Goal: Communication & Community: Share content

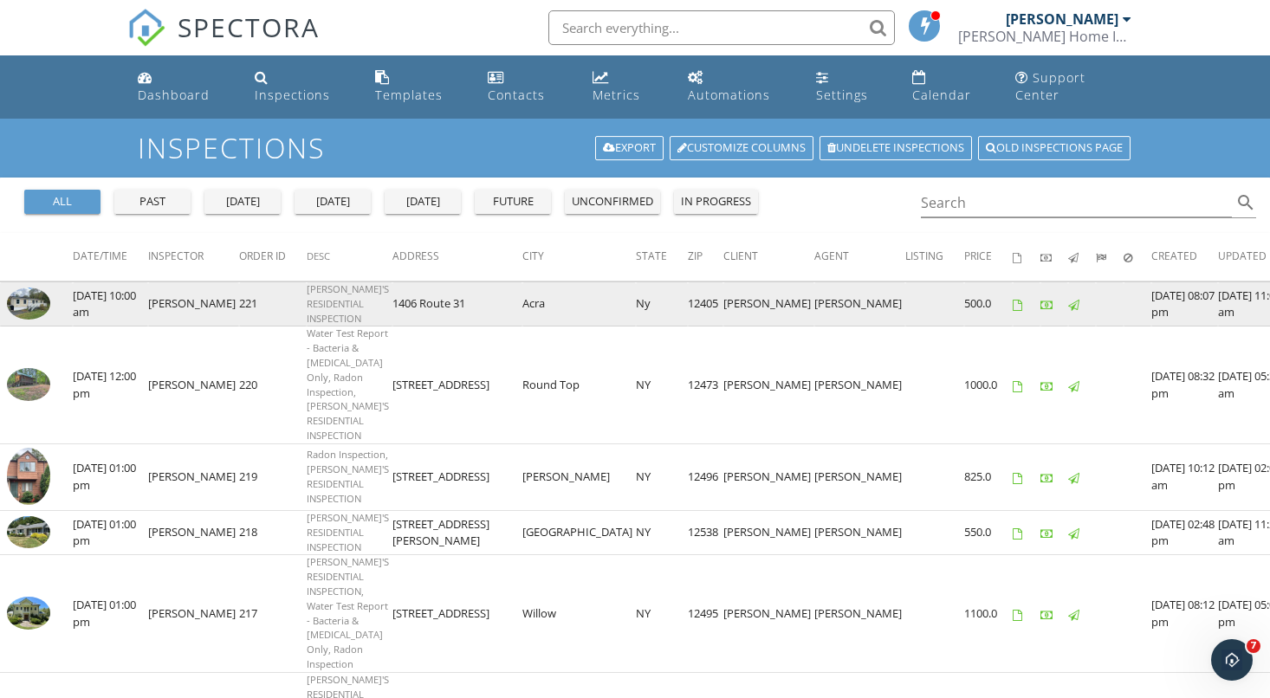
click at [29, 288] on img at bounding box center [28, 304] width 43 height 32
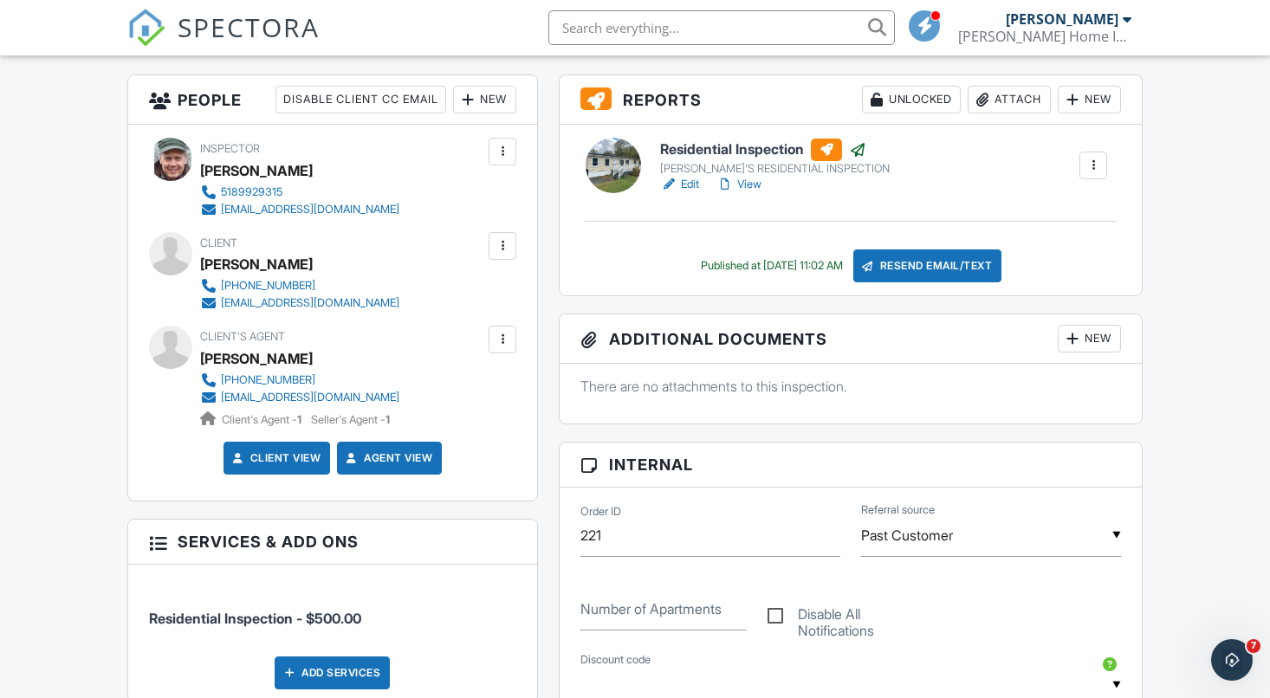
click at [489, 113] on div "New" at bounding box center [484, 100] width 63 height 28
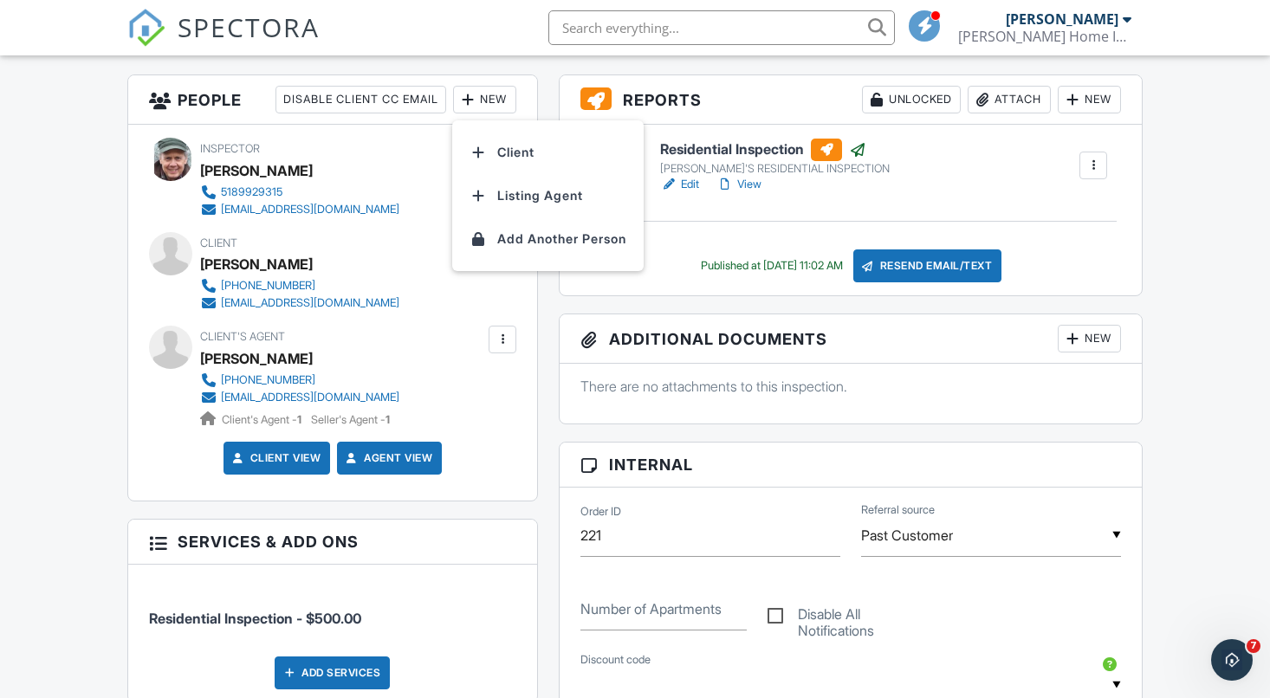
click at [498, 348] on div at bounding box center [502, 339] width 17 height 17
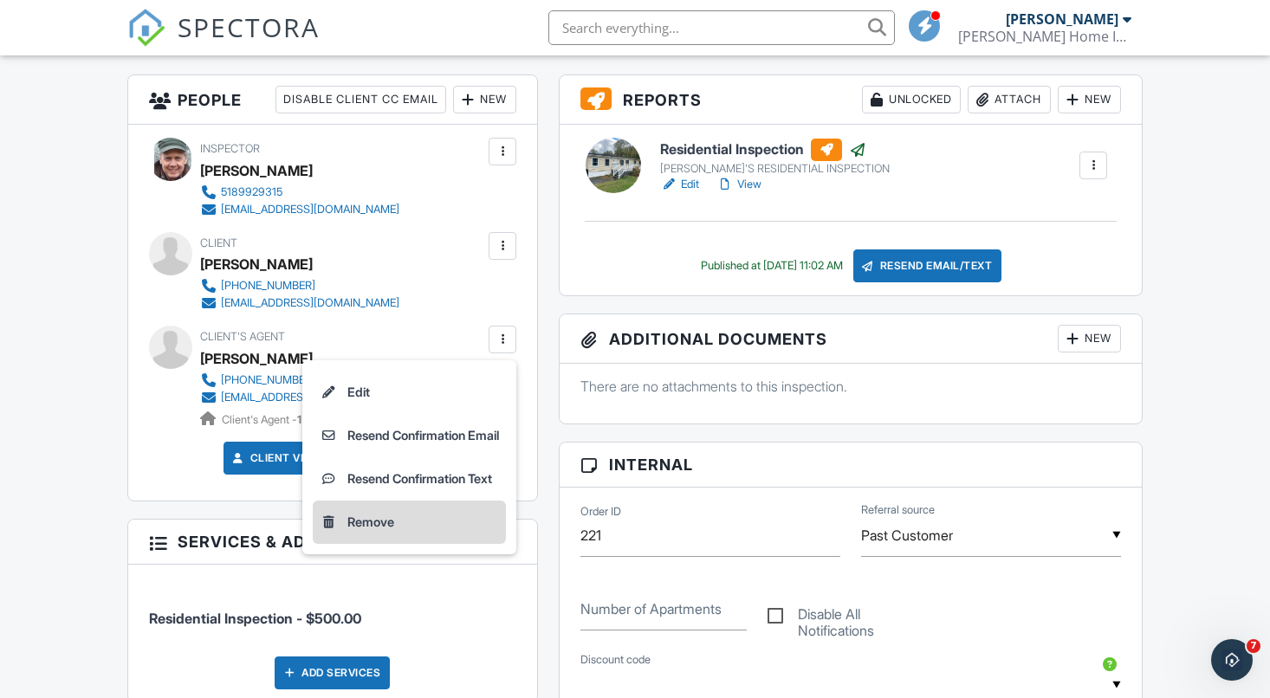
click at [362, 544] on li "Remove" at bounding box center [409, 522] width 193 height 43
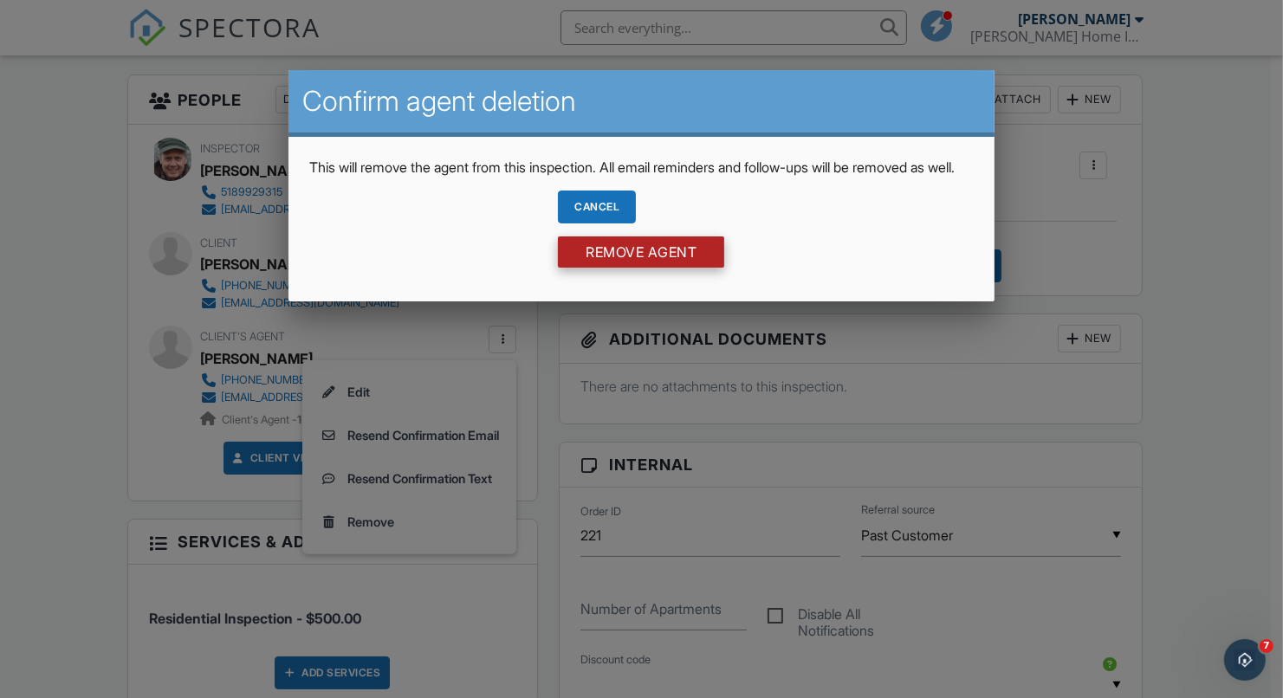
click at [610, 268] on input "Remove Agent" at bounding box center [641, 251] width 166 height 31
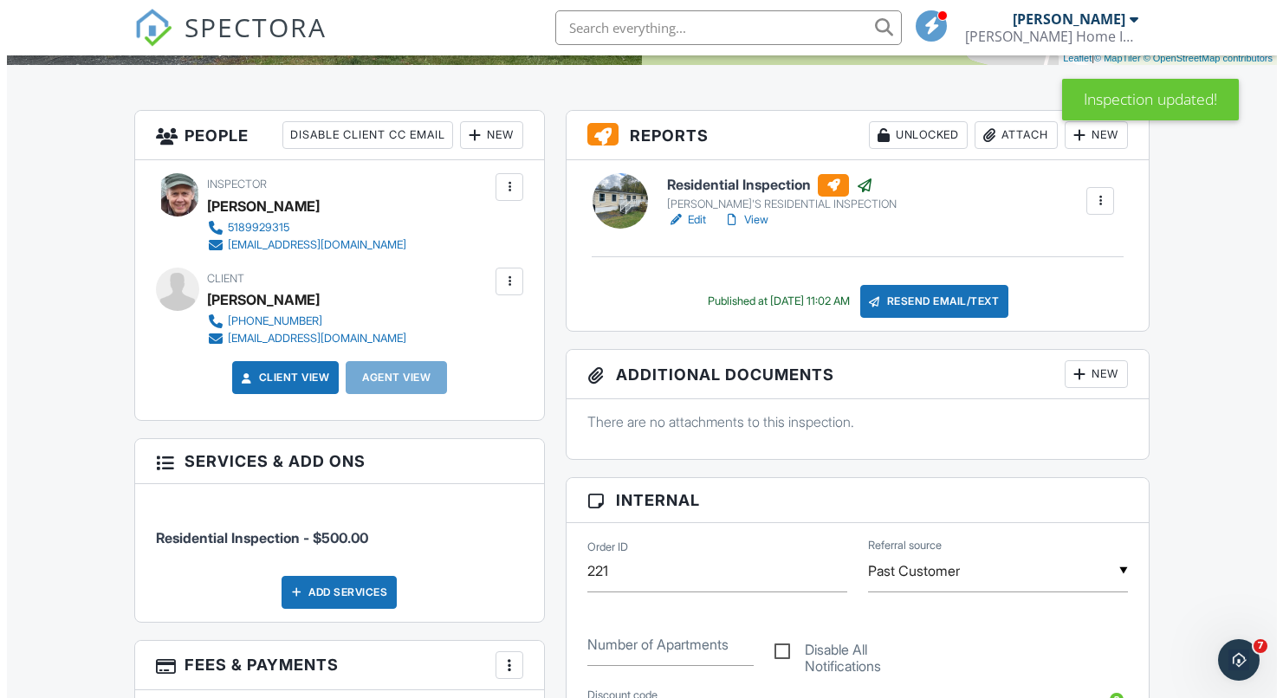
scroll to position [347, 0]
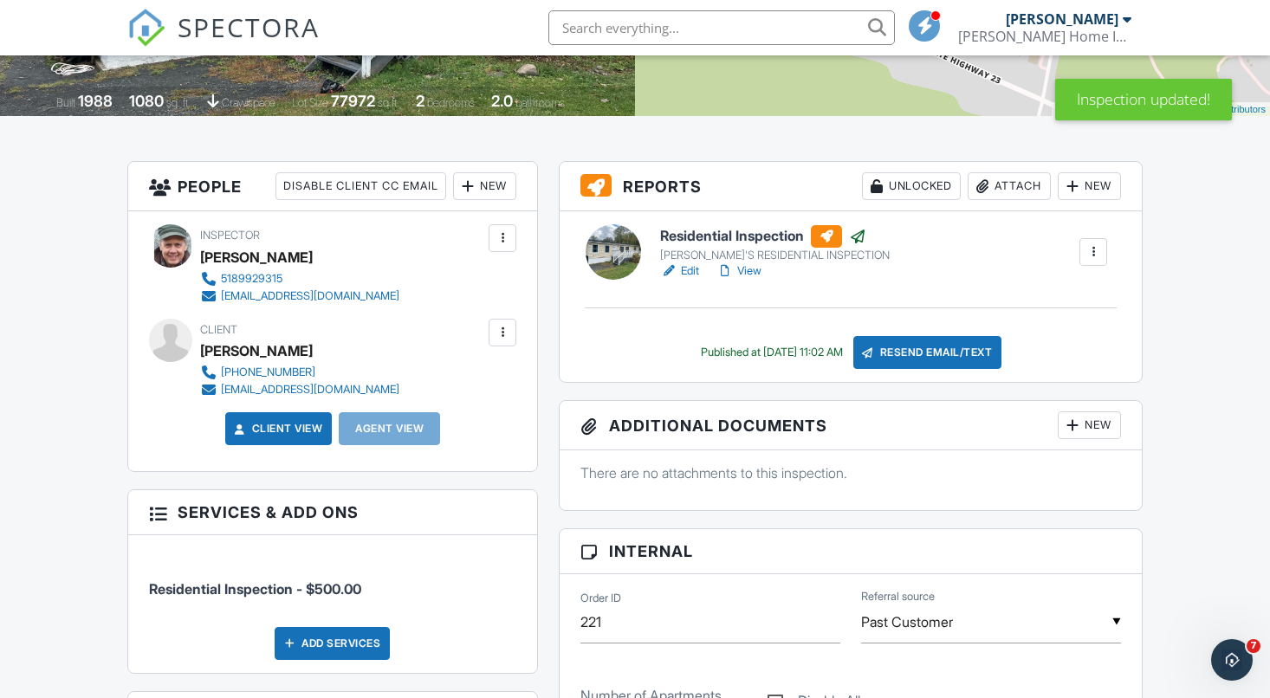
click at [482, 191] on div "New" at bounding box center [484, 186] width 63 height 28
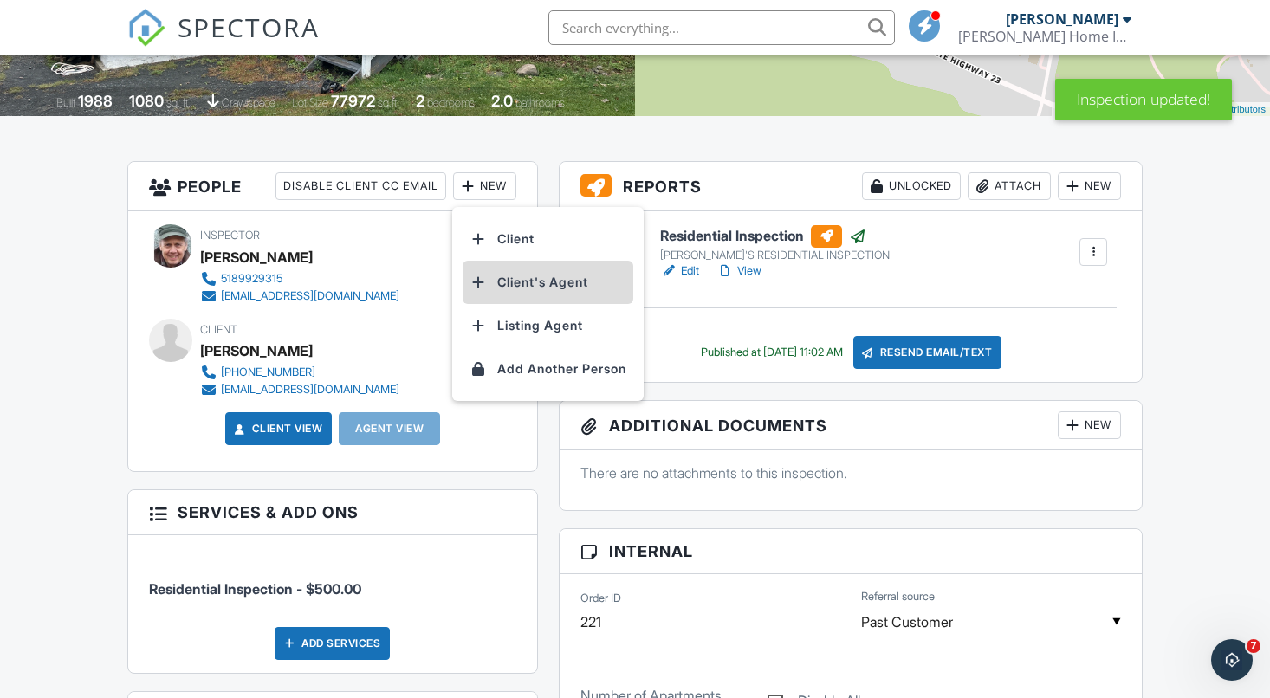
click at [523, 302] on li "Client's Agent" at bounding box center [548, 282] width 171 height 43
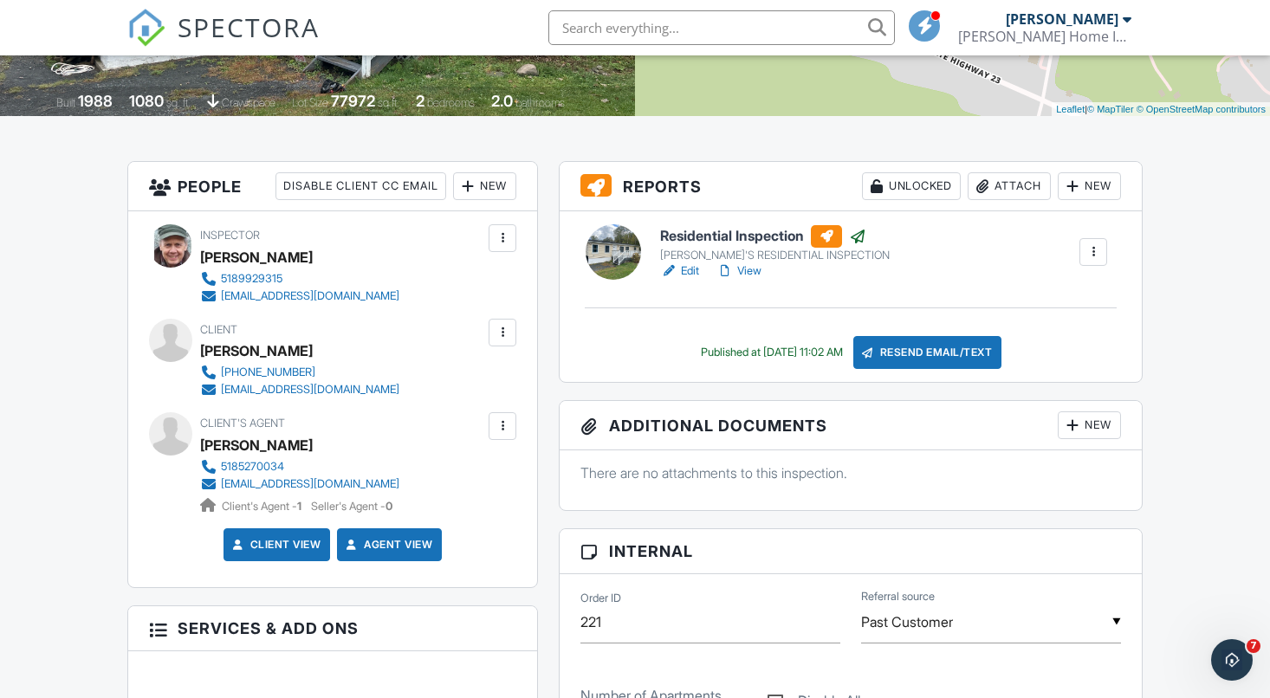
click at [502, 435] on div at bounding box center [502, 426] width 17 height 17
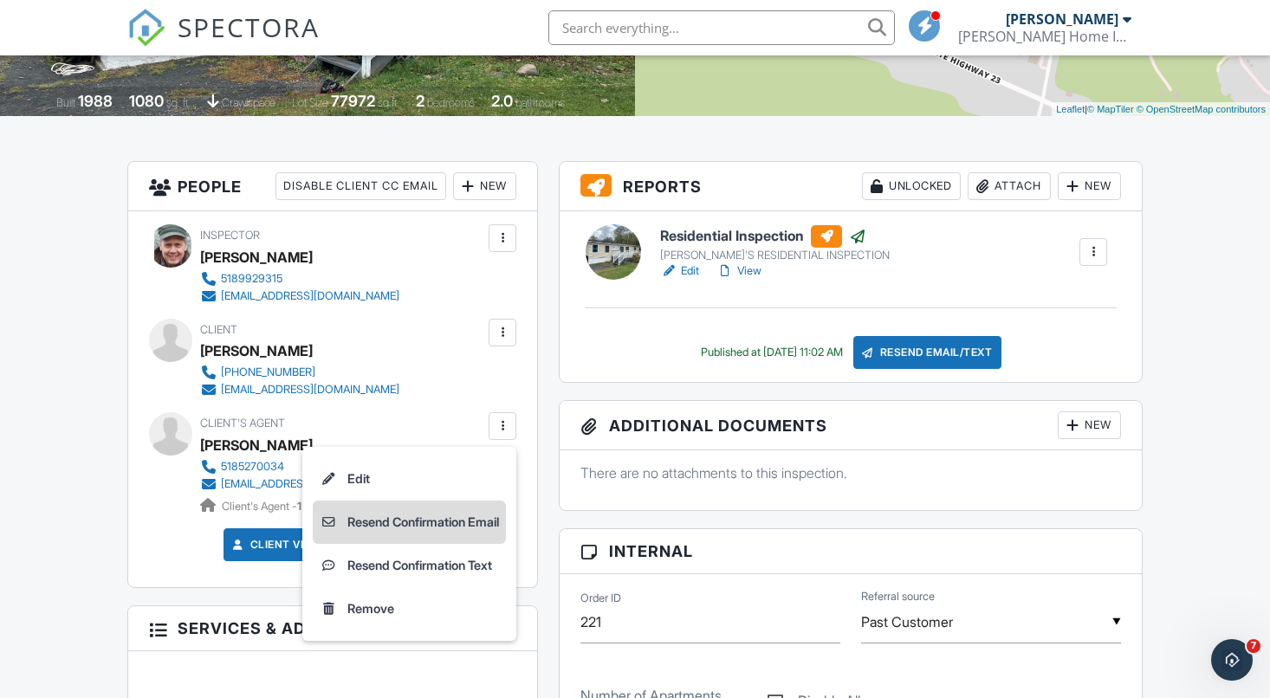
click at [375, 542] on li "Resend Confirmation Email" at bounding box center [409, 522] width 193 height 43
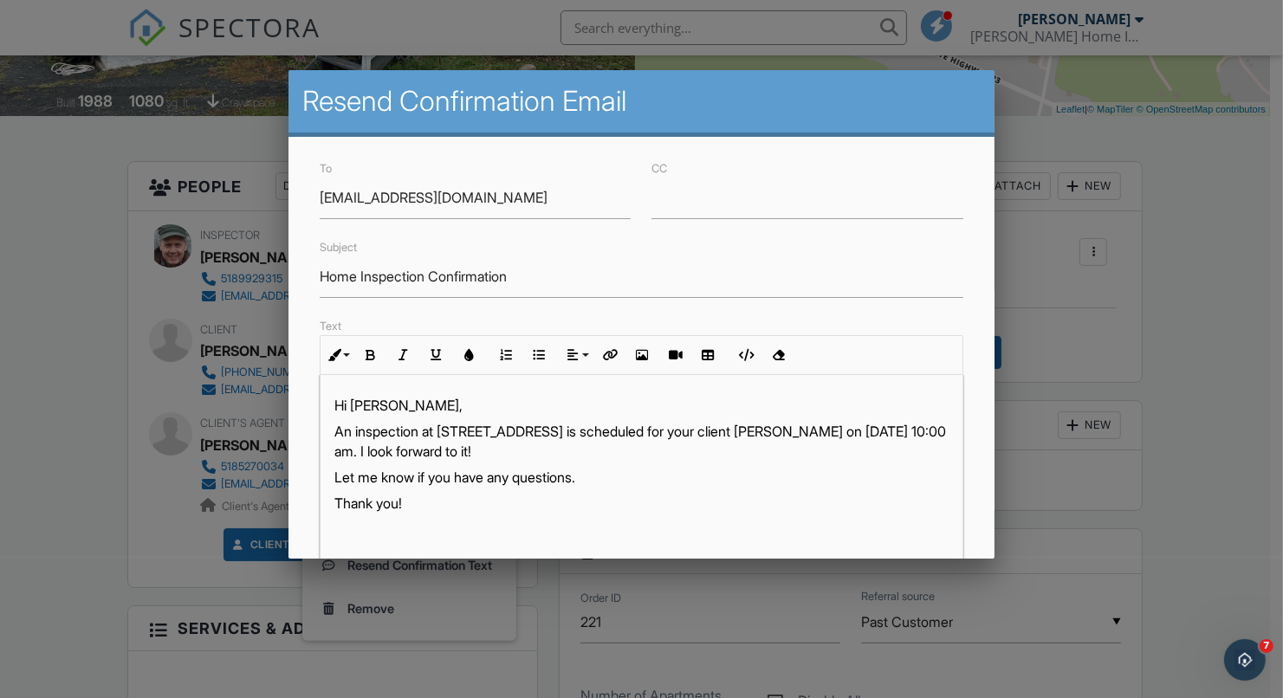
click at [230, 153] on div at bounding box center [641, 349] width 1283 height 873
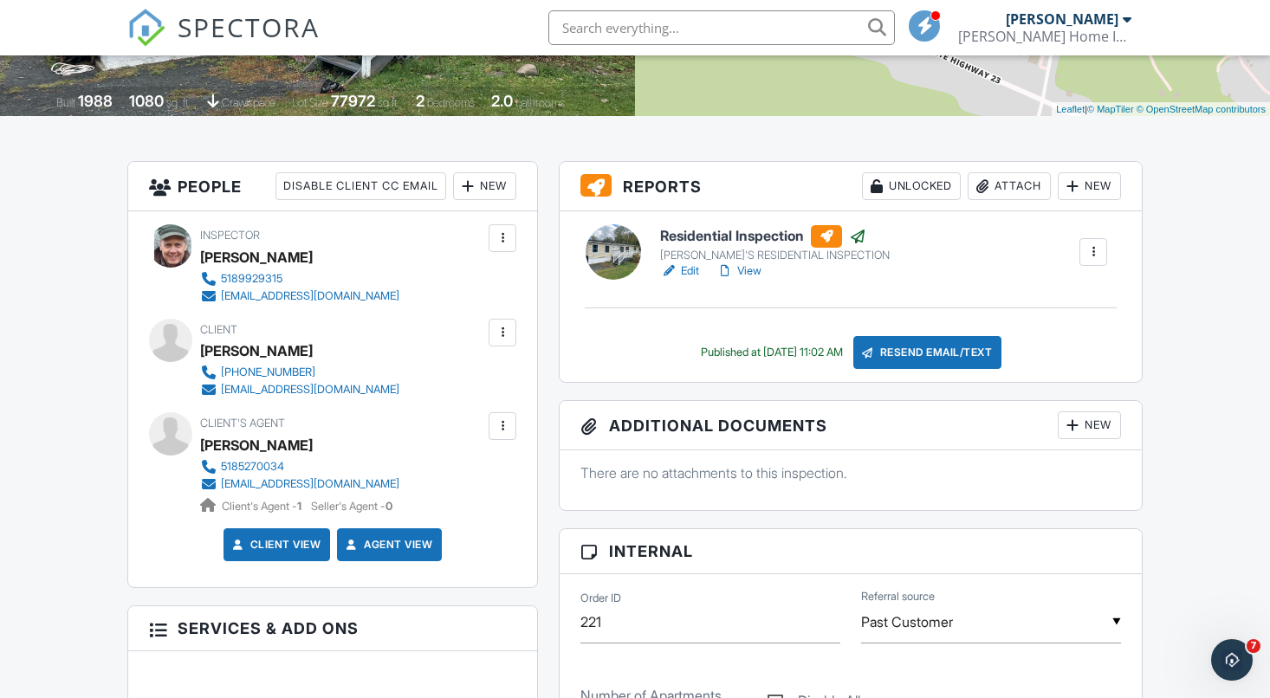
click at [510, 435] on div at bounding box center [502, 426] width 17 height 17
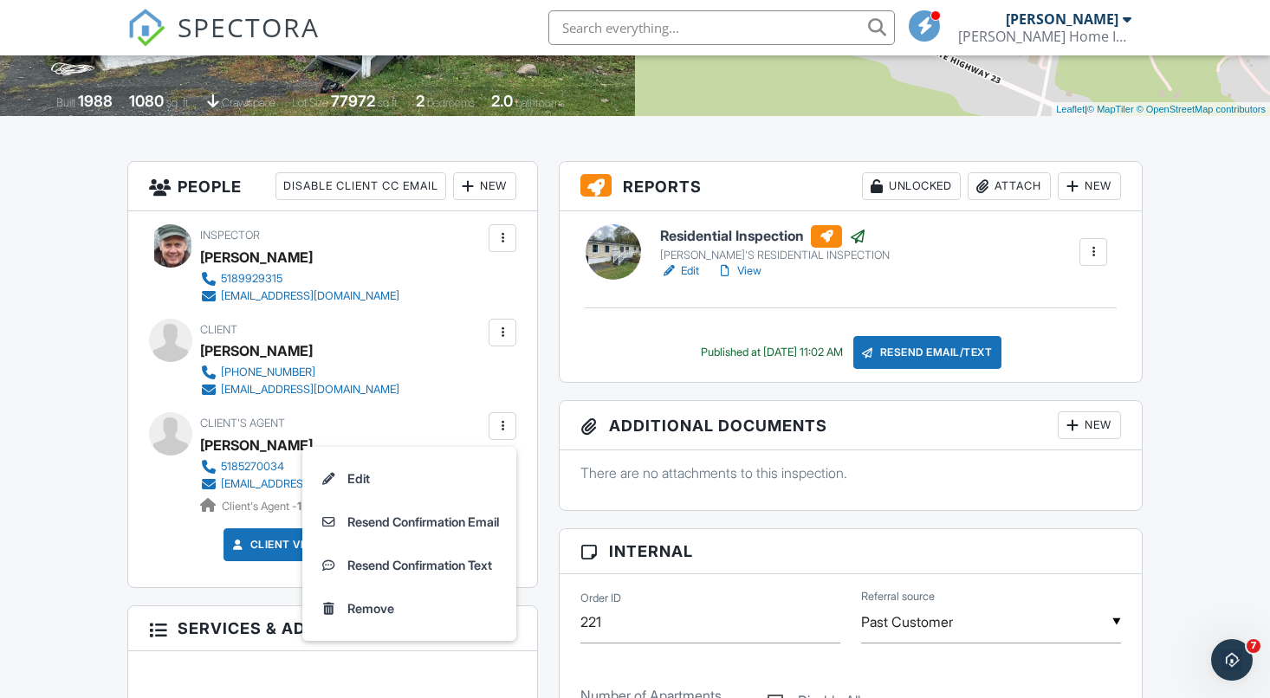
click at [156, 567] on div "Client View Agent View" at bounding box center [333, 551] width 389 height 46
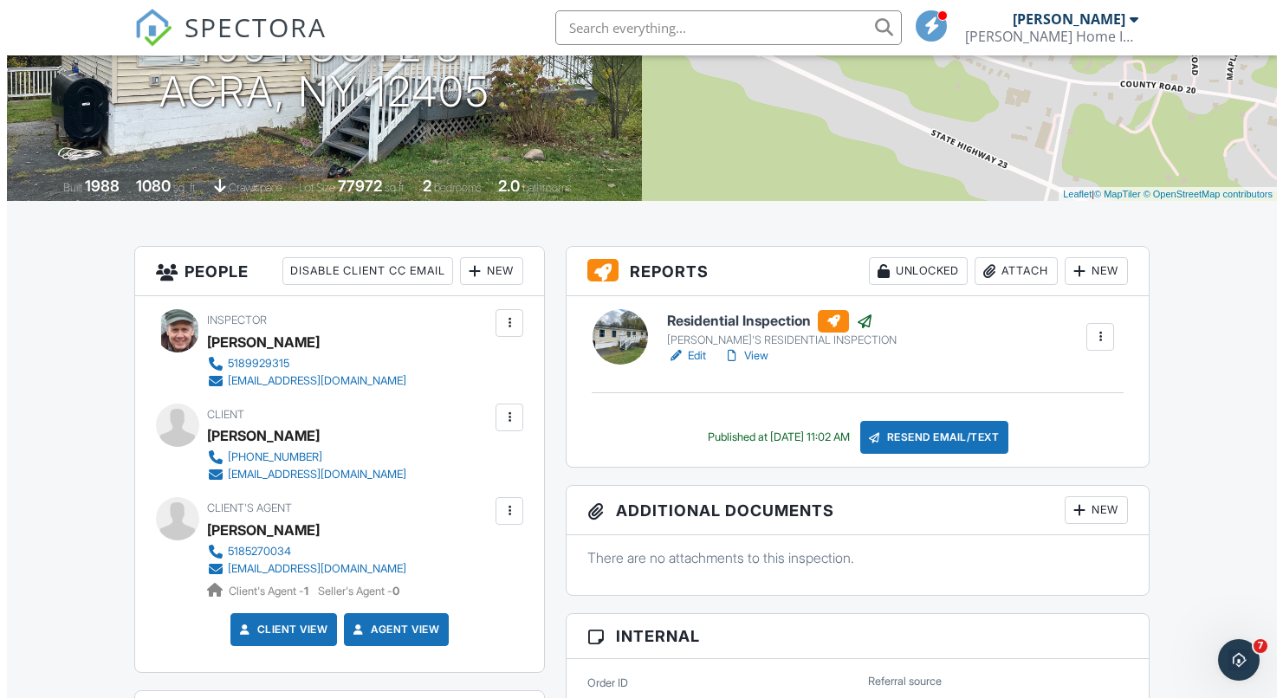
scroll to position [433, 0]
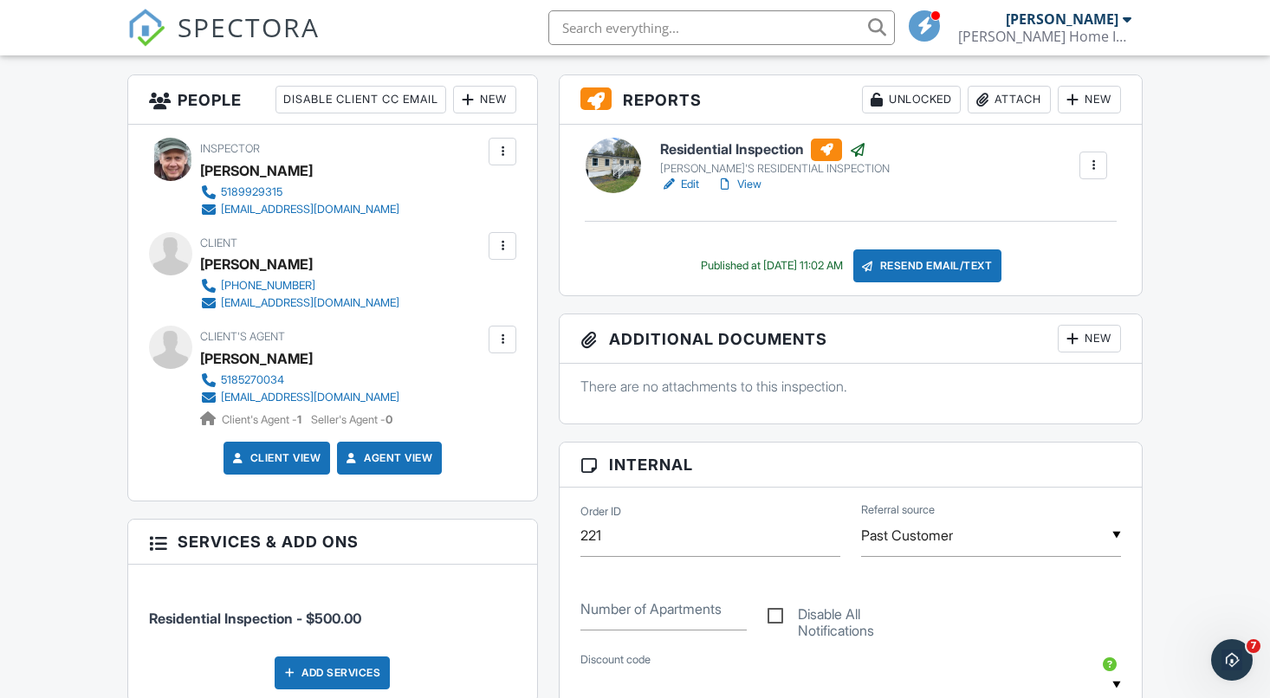
click at [1089, 174] on div at bounding box center [1093, 165] width 17 height 17
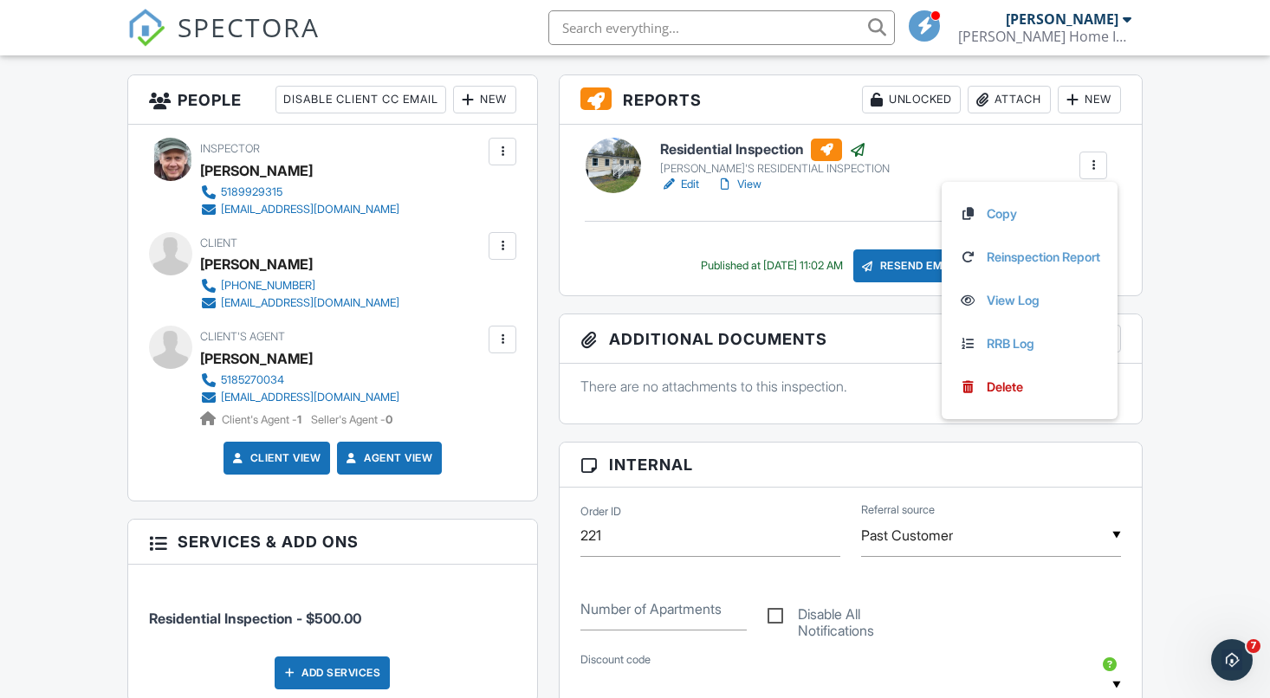
click at [498, 348] on div at bounding box center [502, 339] width 17 height 17
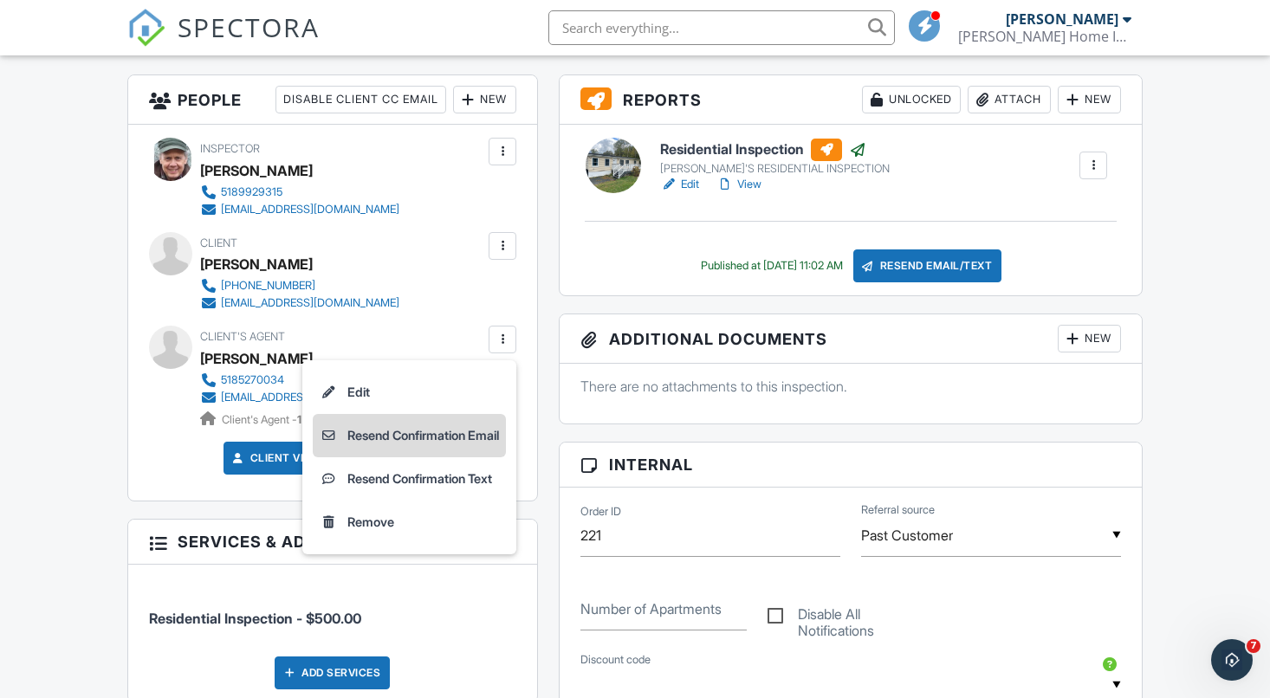
click at [397, 454] on li "Resend Confirmation Email" at bounding box center [409, 435] width 193 height 43
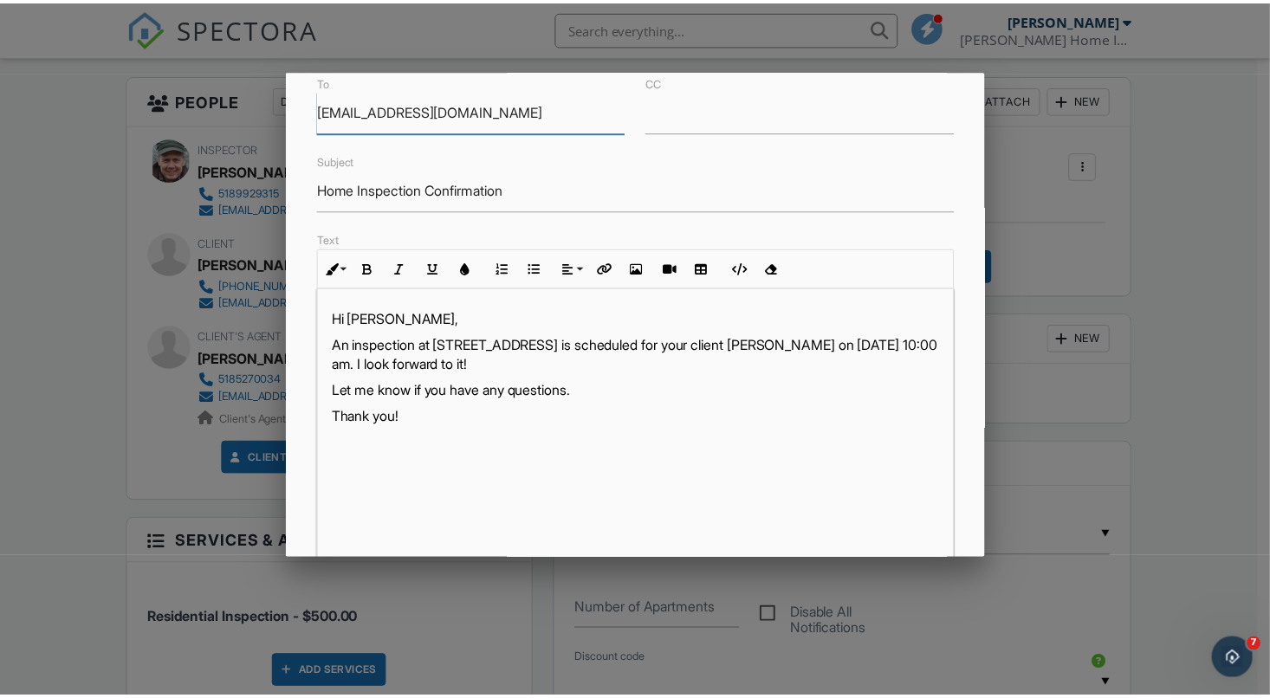
scroll to position [0, 0]
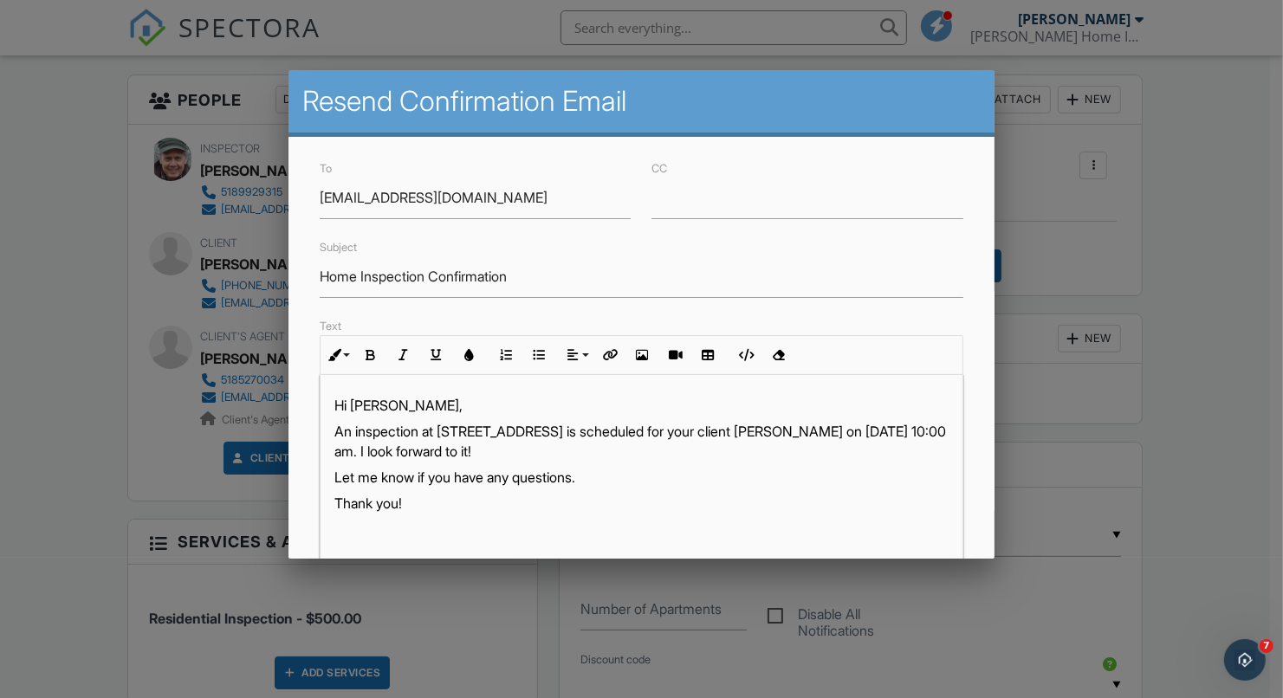
click at [1215, 101] on div at bounding box center [641, 349] width 1283 height 873
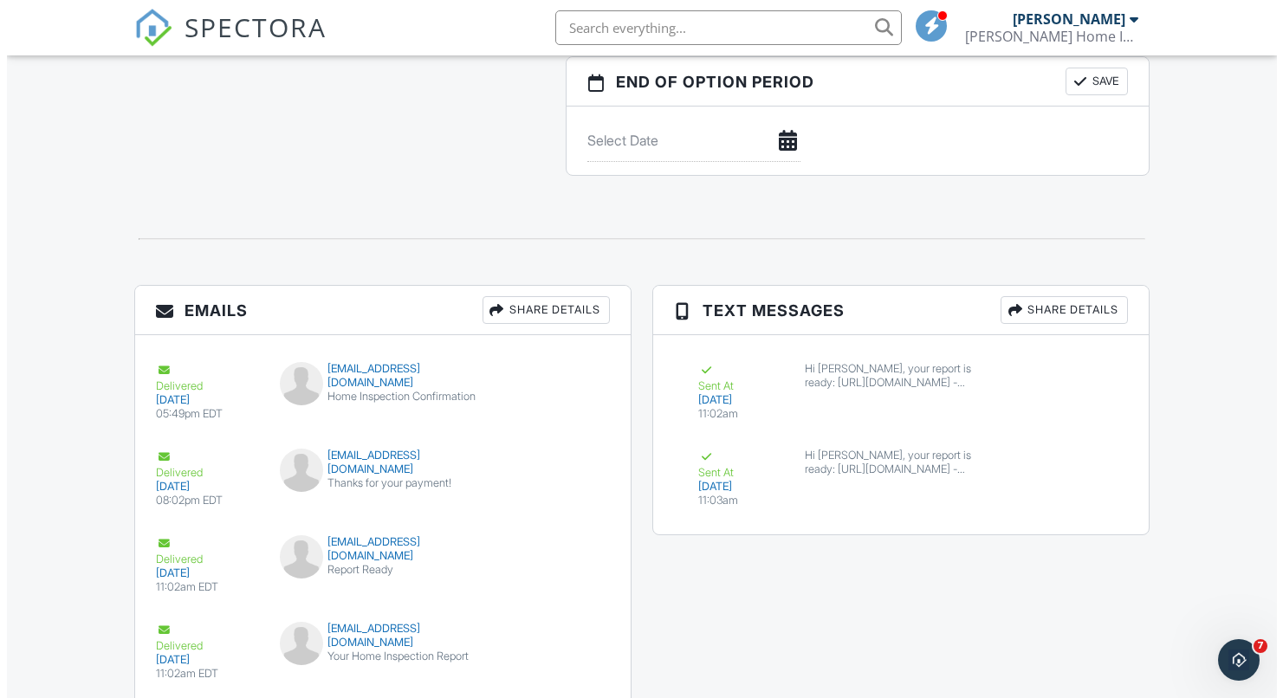
scroll to position [1819, 0]
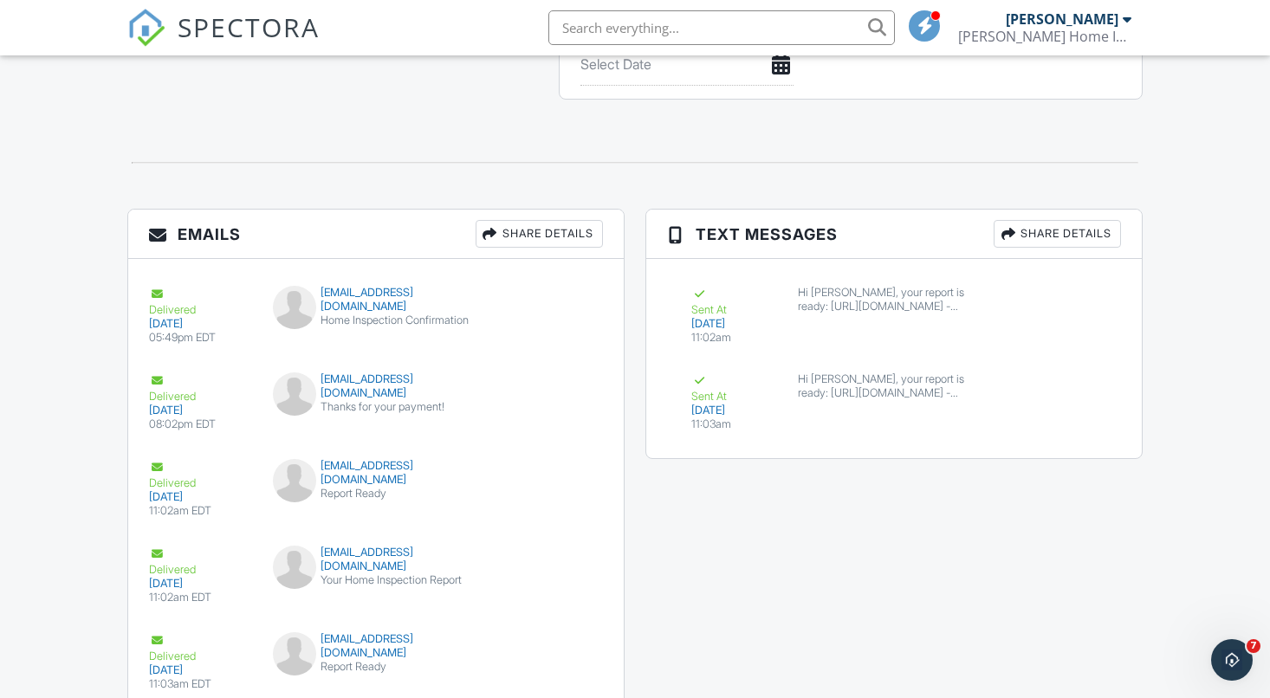
click at [532, 248] on div "Share Details" at bounding box center [539, 234] width 127 height 28
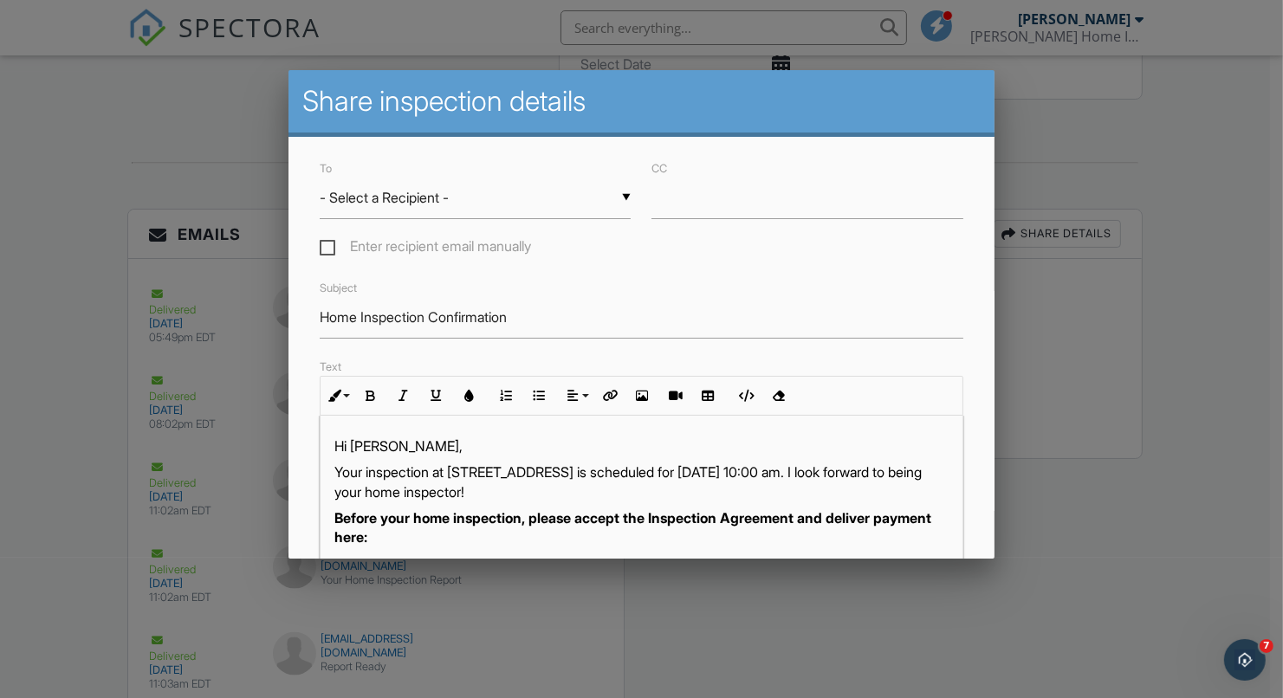
click at [431, 200] on div "▼ - Select a Recipient - - Select a Recipient - Shirley Alexander (Client) Anne…" at bounding box center [475, 198] width 311 height 42
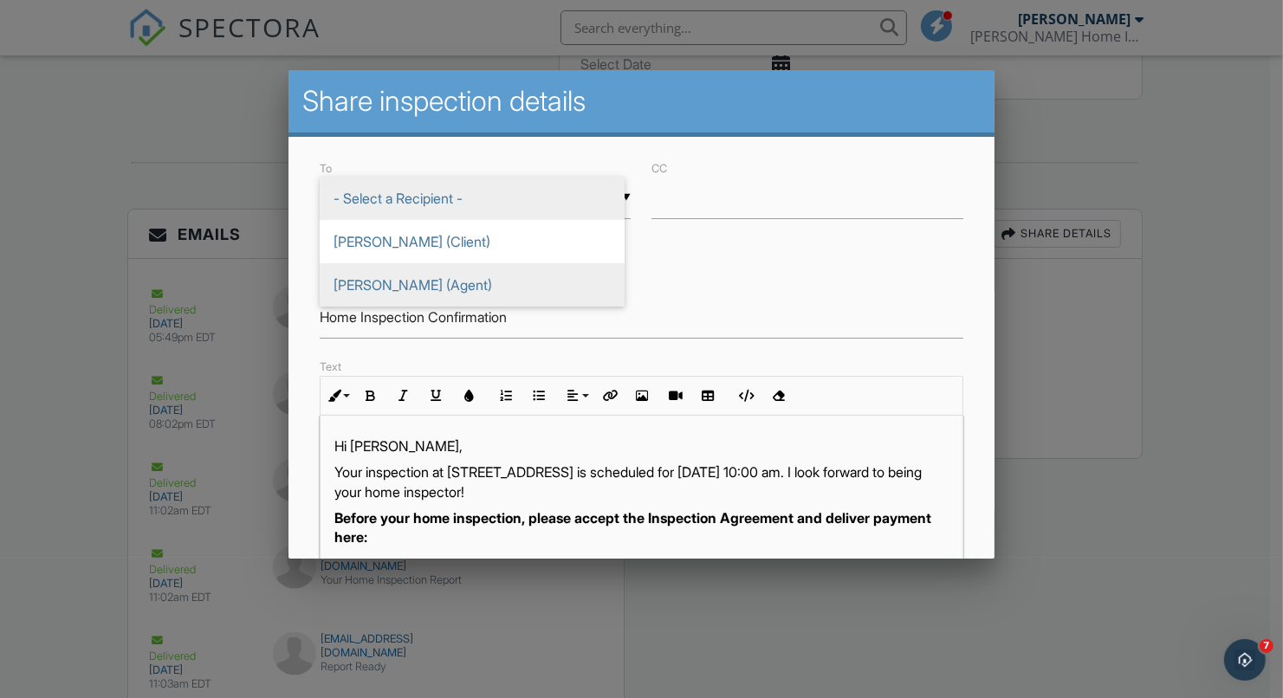
click at [396, 283] on span "Anne Lafferty (Agent)" at bounding box center [472, 284] width 305 height 43
type input "Anne Lafferty (Agent)"
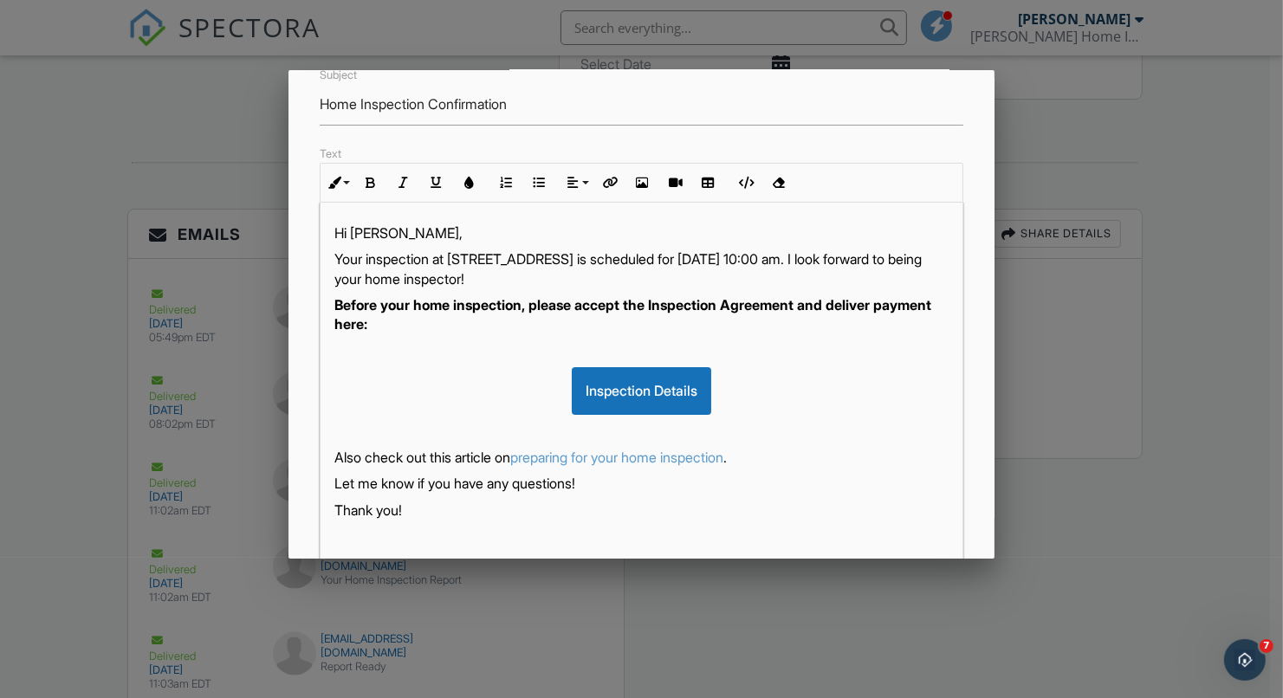
scroll to position [347, 0]
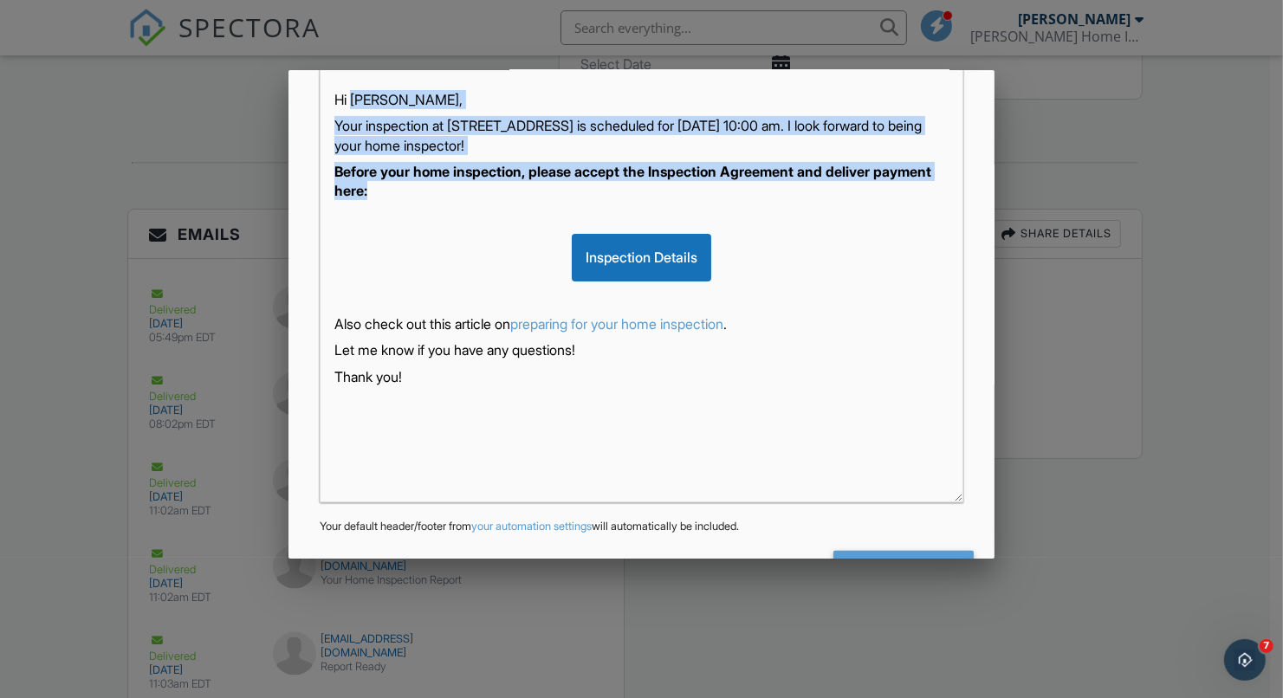
drag, startPoint x: 457, startPoint y: 187, endPoint x: 353, endPoint y: 100, distance: 135.2
click at [353, 100] on div "Hi Shirley, Your inspection at 1406 Route 31, Acra, Ny 12405 is scheduled for 0…" at bounding box center [642, 285] width 642 height 433
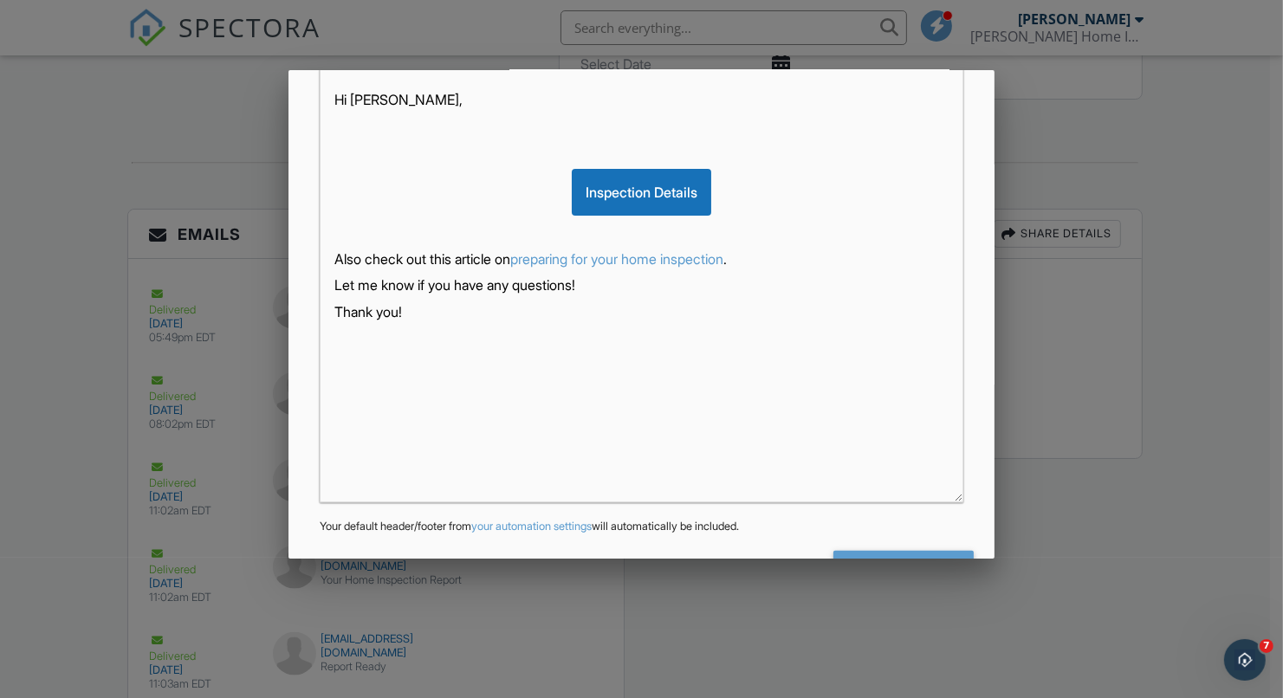
scroll to position [373, 0]
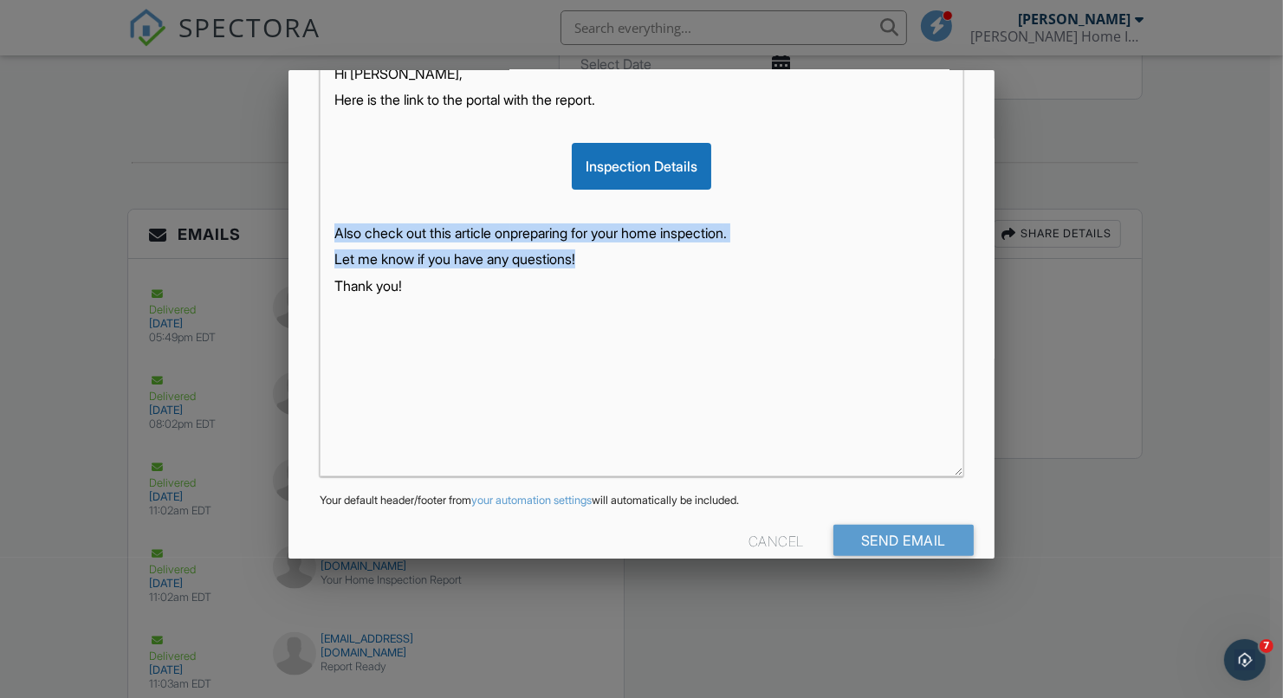
drag, startPoint x: 609, startPoint y: 261, endPoint x: 334, endPoint y: 234, distance: 275.9
click at [334, 234] on div "Hi Anne, Here is the link to the portal with the report. Inspection Details Als…" at bounding box center [642, 259] width 642 height 433
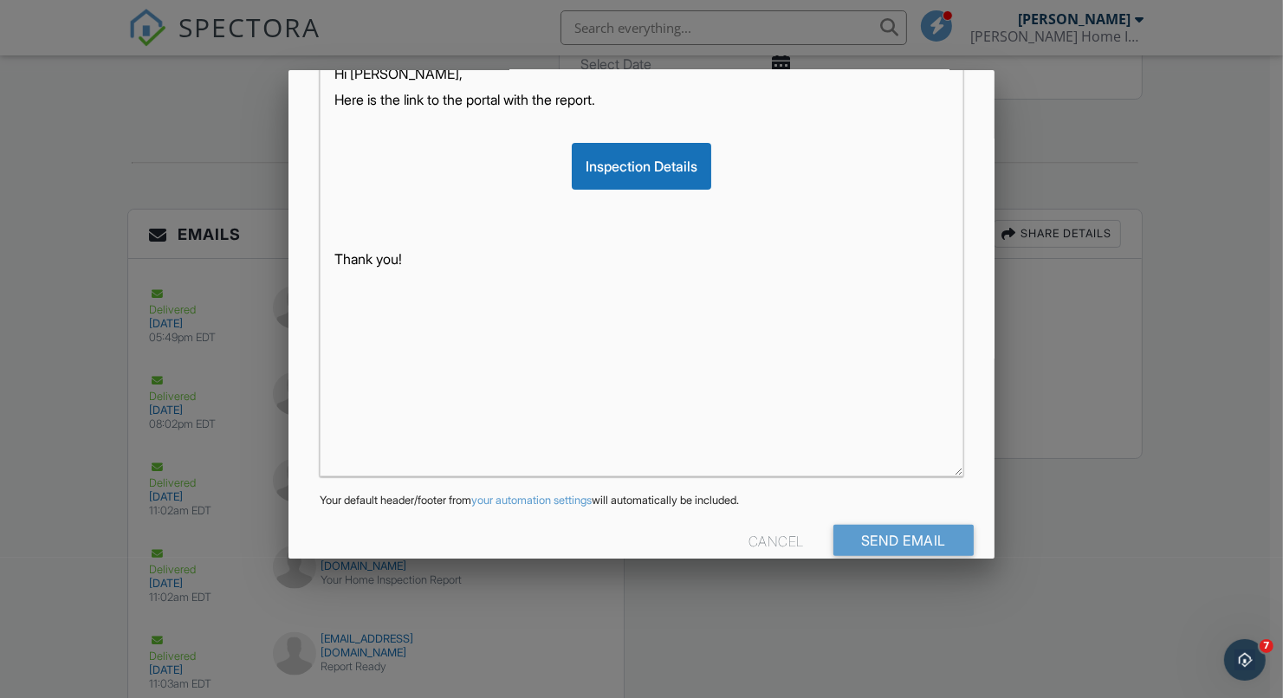
click at [366, 295] on div "Hi Anne, Here is the link to the portal with the report. Inspection Details Tha…" at bounding box center [642, 259] width 642 height 433
click at [427, 256] on p "Thank you!" at bounding box center [641, 258] width 614 height 19
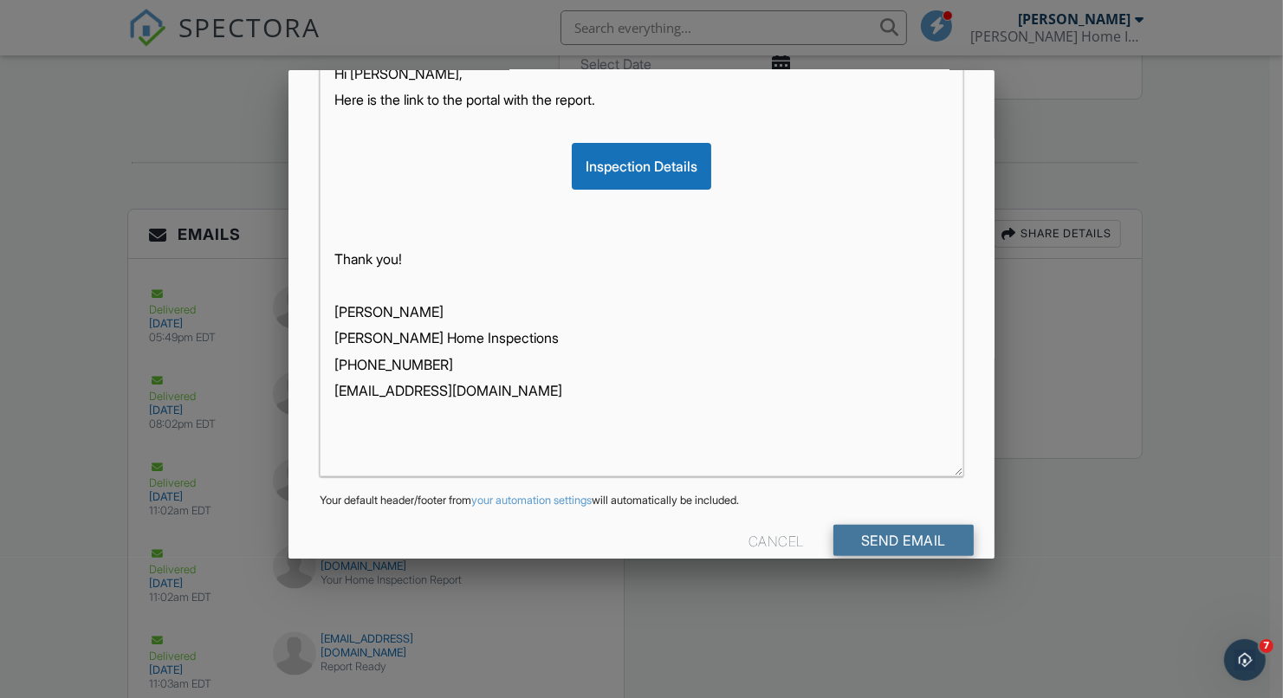
click at [875, 543] on input "Send Email" at bounding box center [903, 540] width 140 height 31
